Goal: Task Accomplishment & Management: Manage account settings

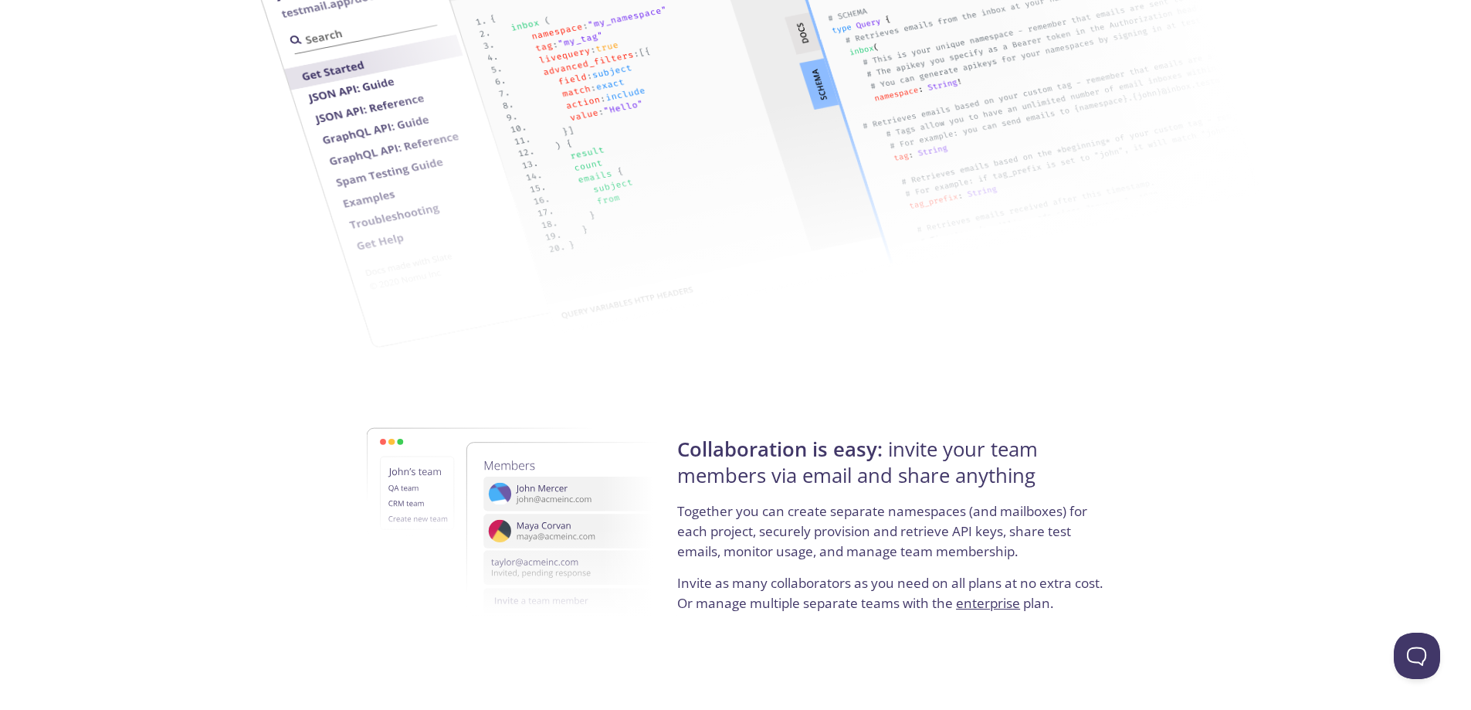
scroll to position [2821, 0]
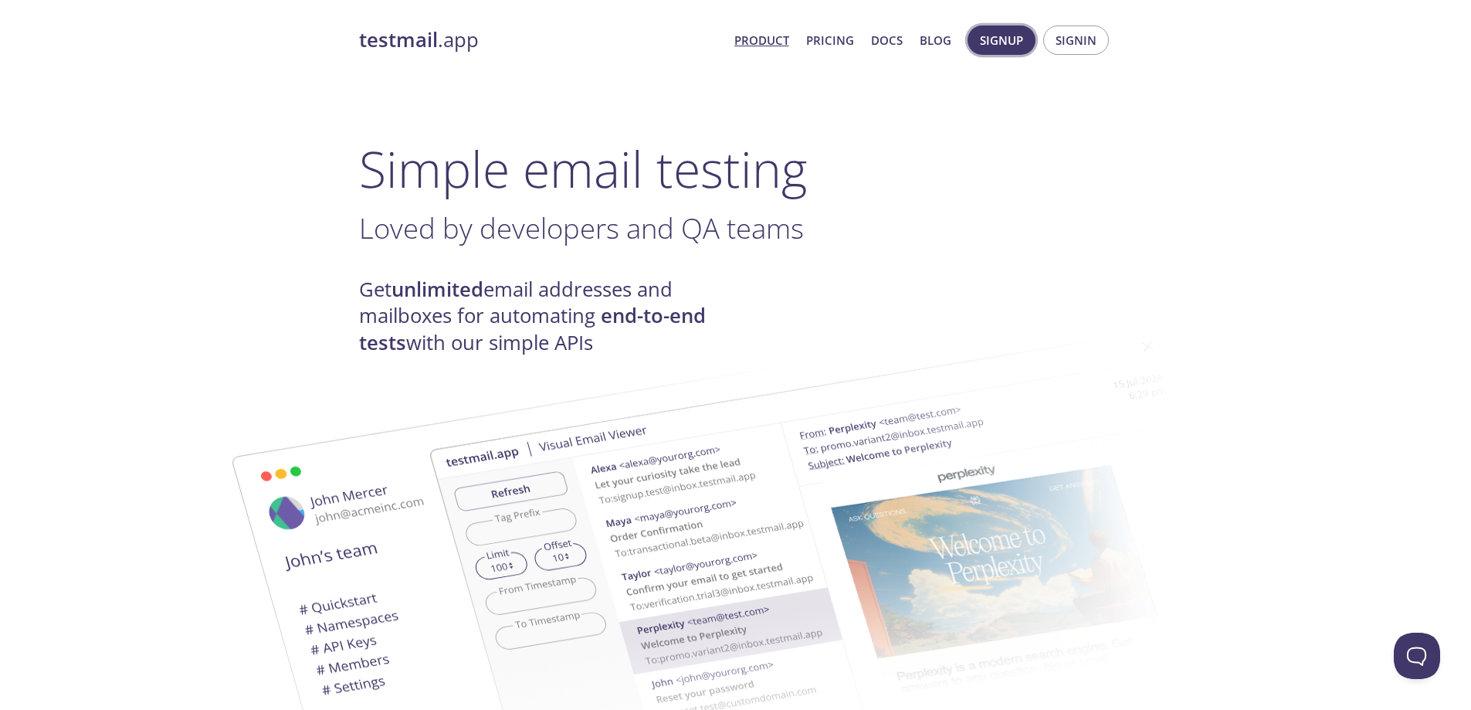
click at [1002, 44] on span "Signup" at bounding box center [1001, 40] width 43 height 20
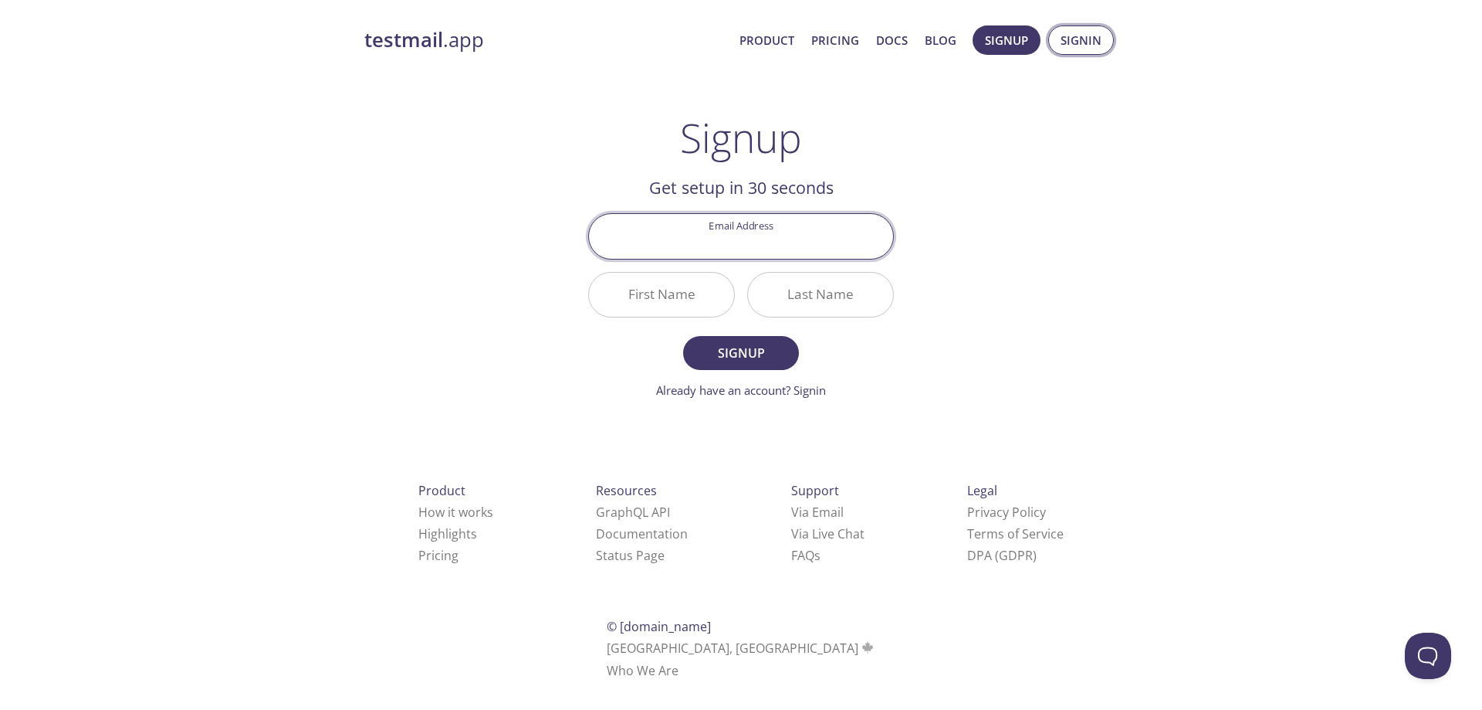
click at [1103, 49] on button "Signin" at bounding box center [1081, 39] width 66 height 29
